Goal: Information Seeking & Learning: Learn about a topic

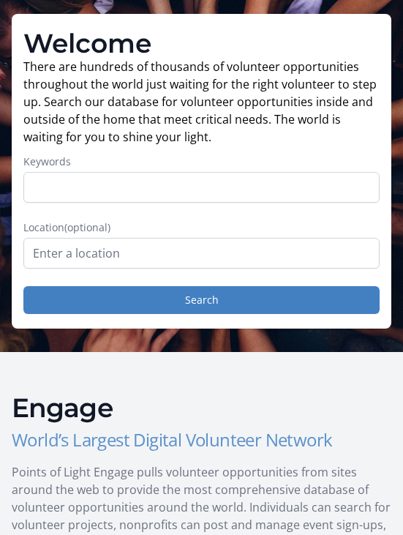
scroll to position [56, 0]
click at [272, 182] on input "Keywords" at bounding box center [201, 188] width 356 height 31
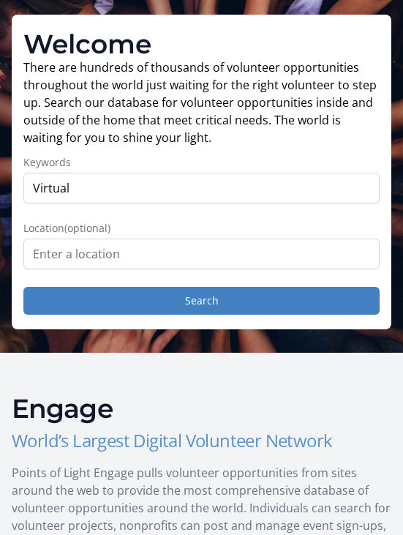
scroll to position [56, 0]
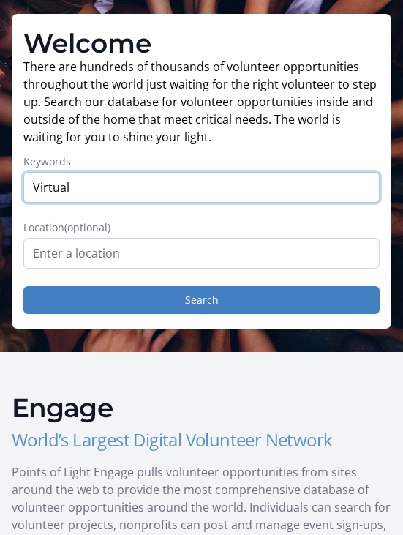
type input "Virtual"
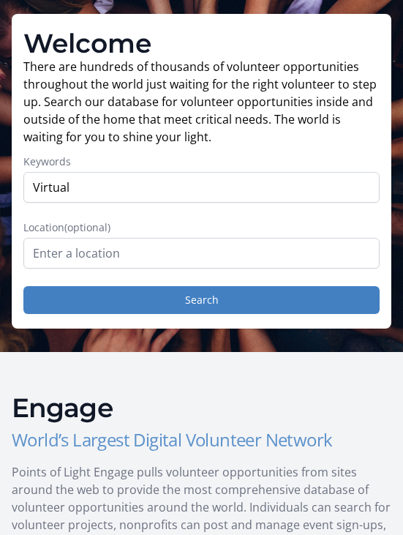
click at [98, 300] on button "Search" at bounding box center [201, 300] width 356 height 28
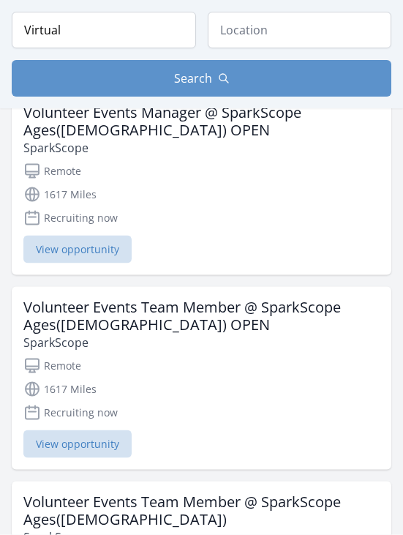
scroll to position [179, 0]
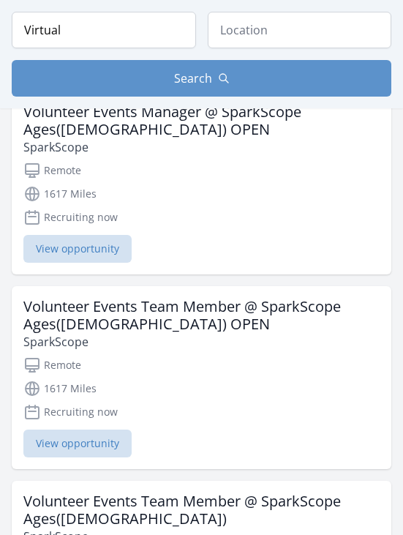
click at [70, 319] on h3 "Volunteer Events Team Member @ SparkScope Ages(14-21) OPEN" at bounding box center [201, 315] width 356 height 35
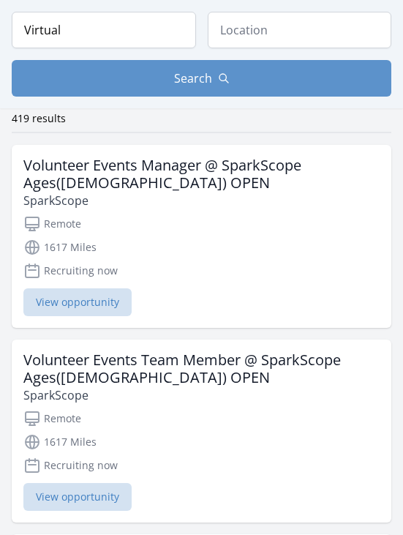
scroll to position [136, 0]
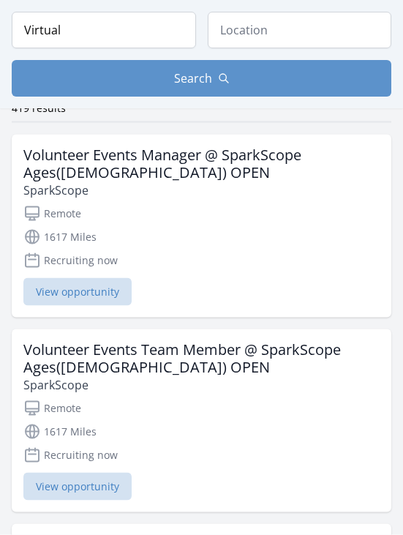
click at [64, 162] on h3 "Volunteer Events Manager @ SparkScope Ages(14-21) OPEN" at bounding box center [201, 163] width 356 height 35
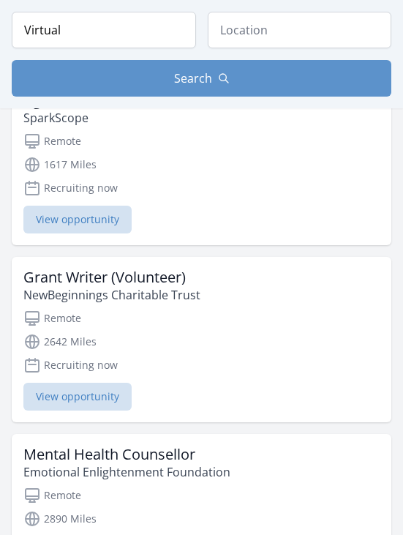
scroll to position [591, 0]
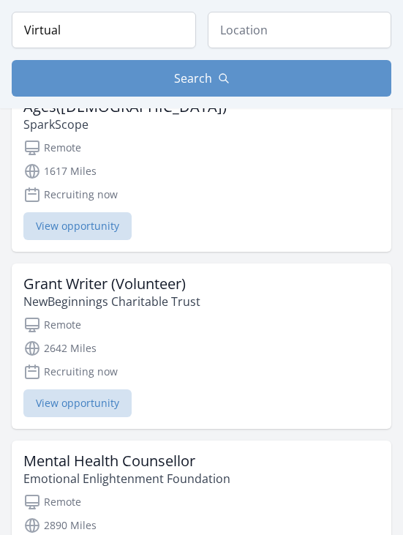
click at [74, 284] on h3 "Grant Writer (Volunteer)" at bounding box center [111, 285] width 177 height 18
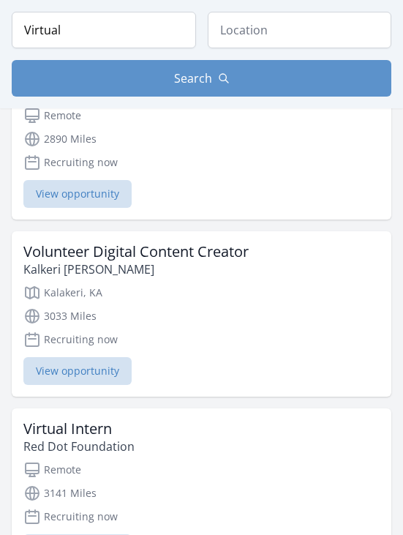
scroll to position [978, 0]
click at [314, 255] on div "Volunteer Digital Content Creator Kalkeri Sangeet Vidyalaya" at bounding box center [201, 260] width 356 height 35
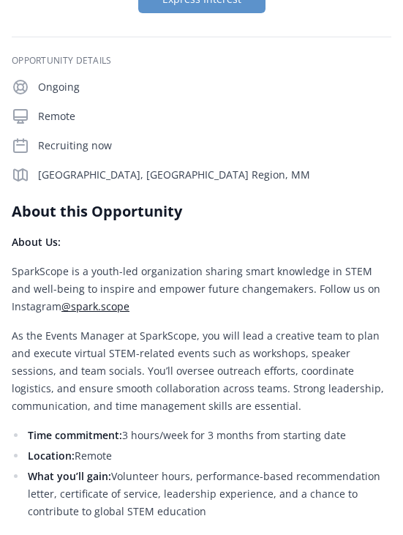
scroll to position [176, 0]
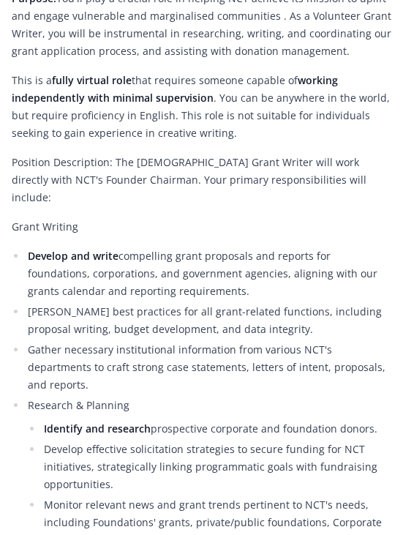
scroll to position [495, 0]
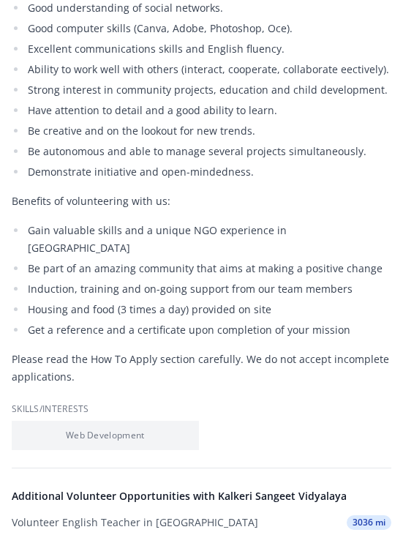
scroll to position [1146, 0]
